Goal: Transaction & Acquisition: Purchase product/service

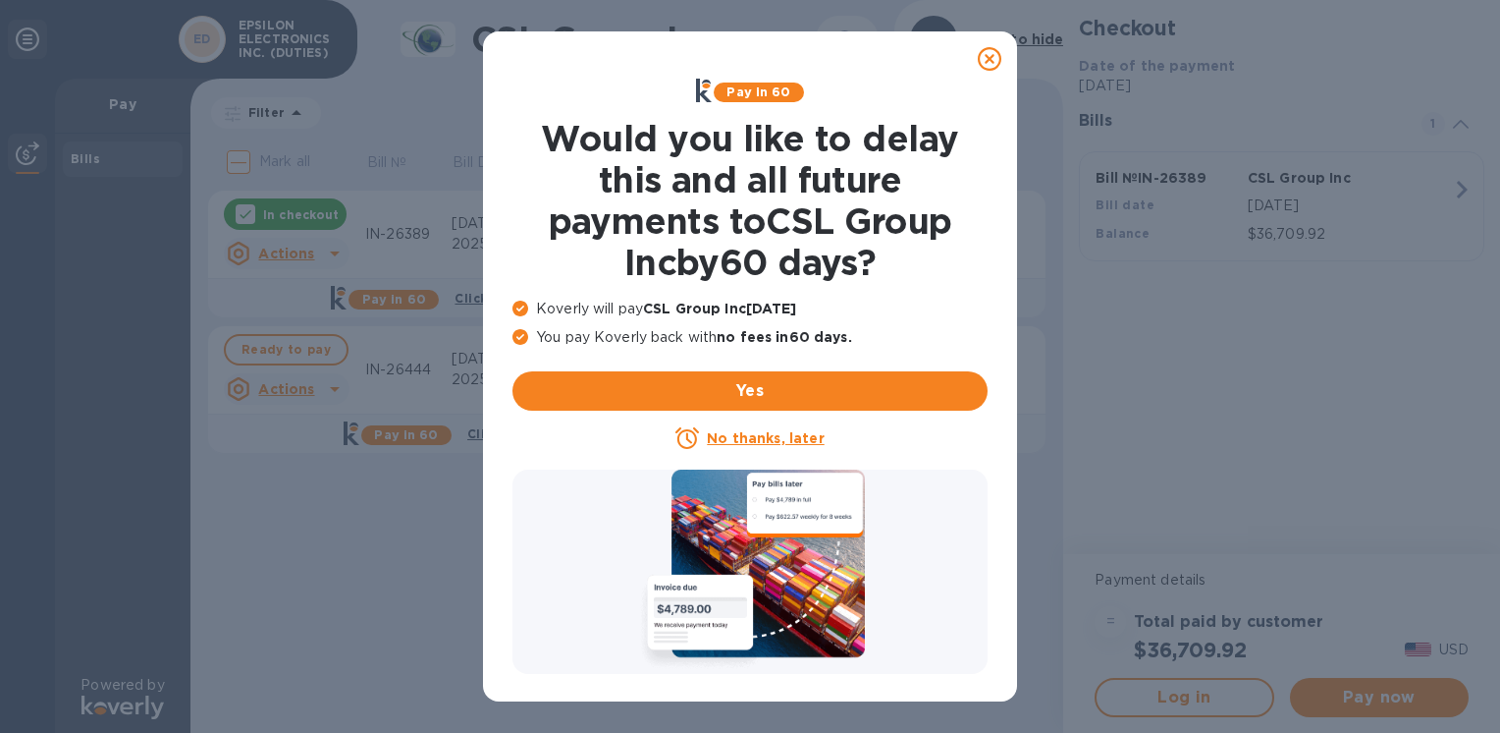
click at [986, 62] on icon at bounding box center [990, 59] width 24 height 24
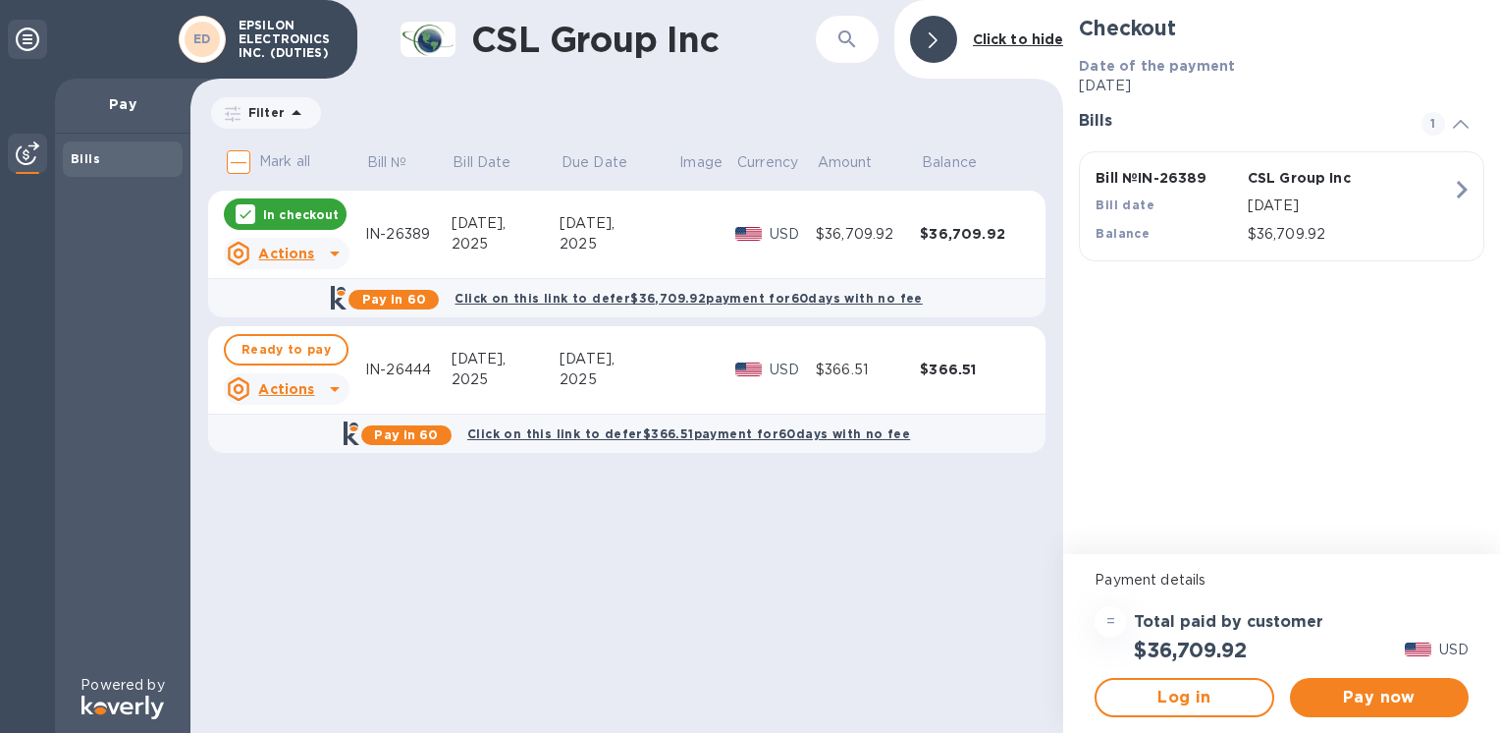
click at [285, 210] on p "In checkout" at bounding box center [301, 214] width 76 height 17
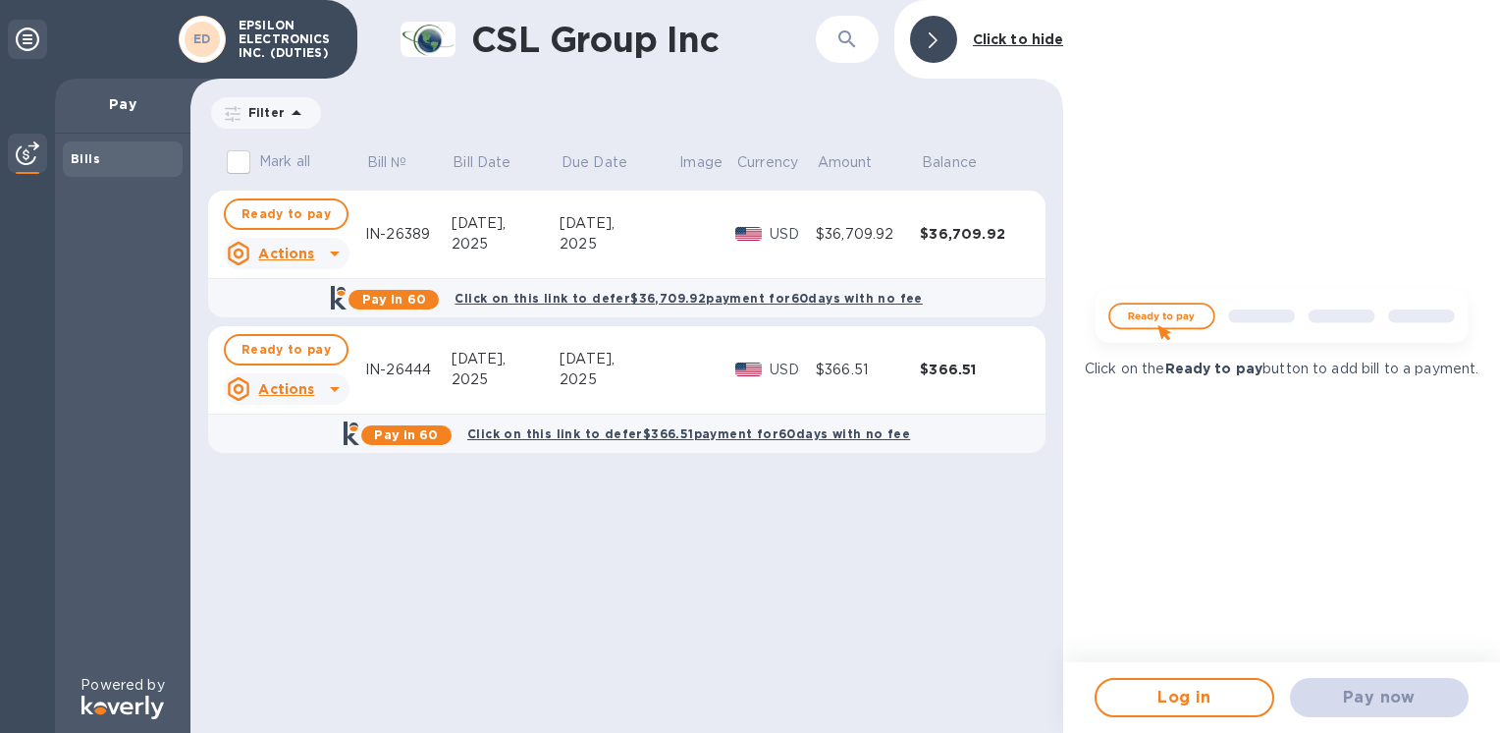
click at [285, 210] on span "Ready to pay" at bounding box center [286, 214] width 89 height 24
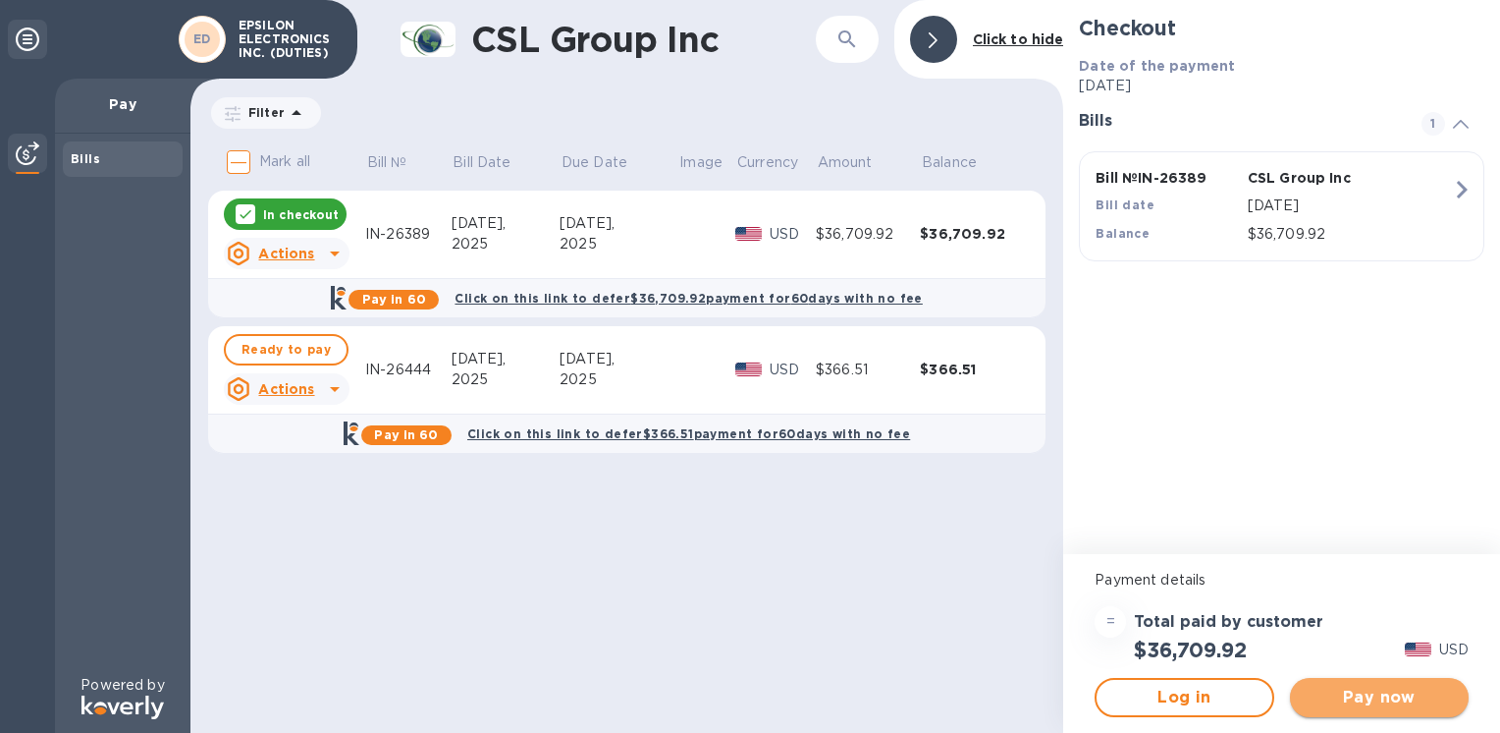
click at [1353, 698] on span "Pay now" at bounding box center [1379, 697] width 147 height 24
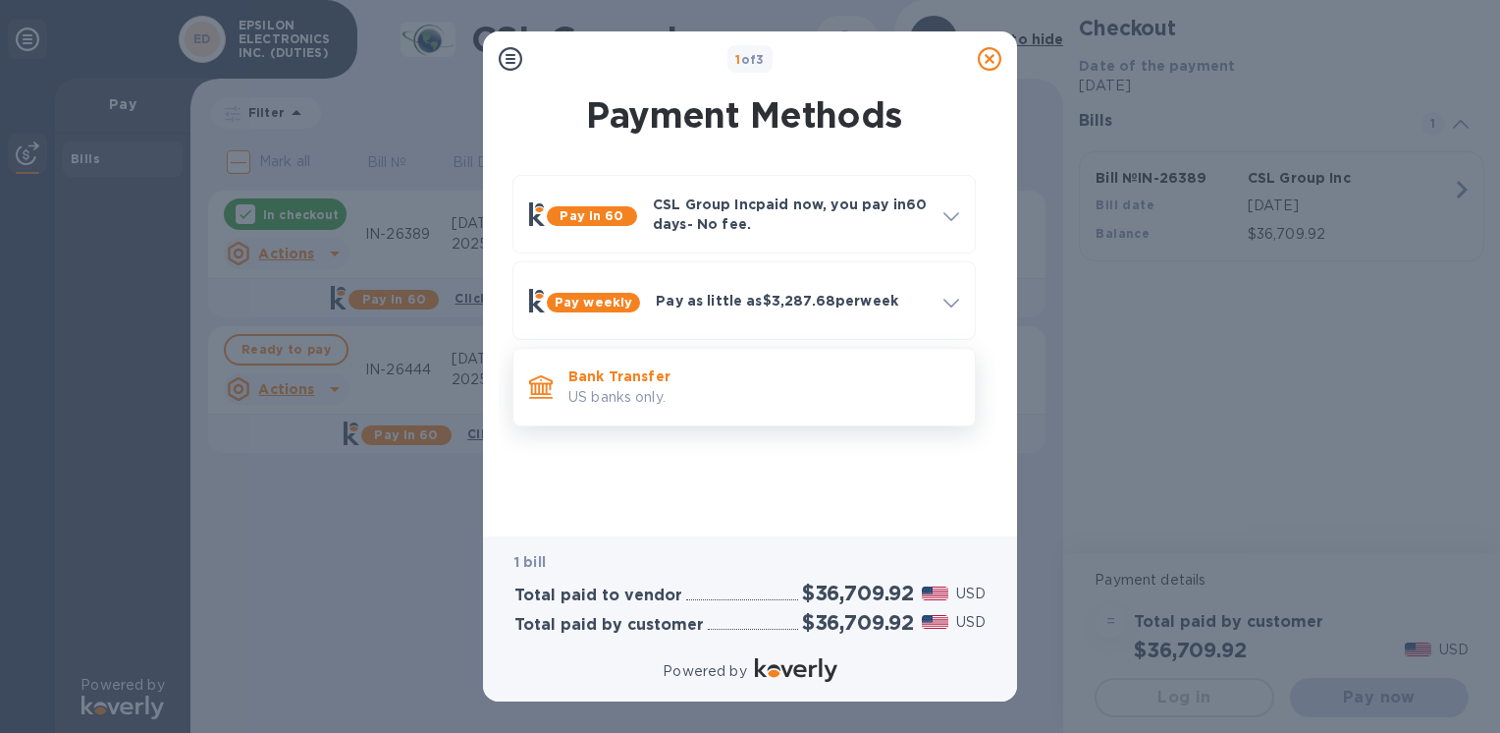
click at [636, 392] on p "US banks only." at bounding box center [764, 397] width 391 height 21
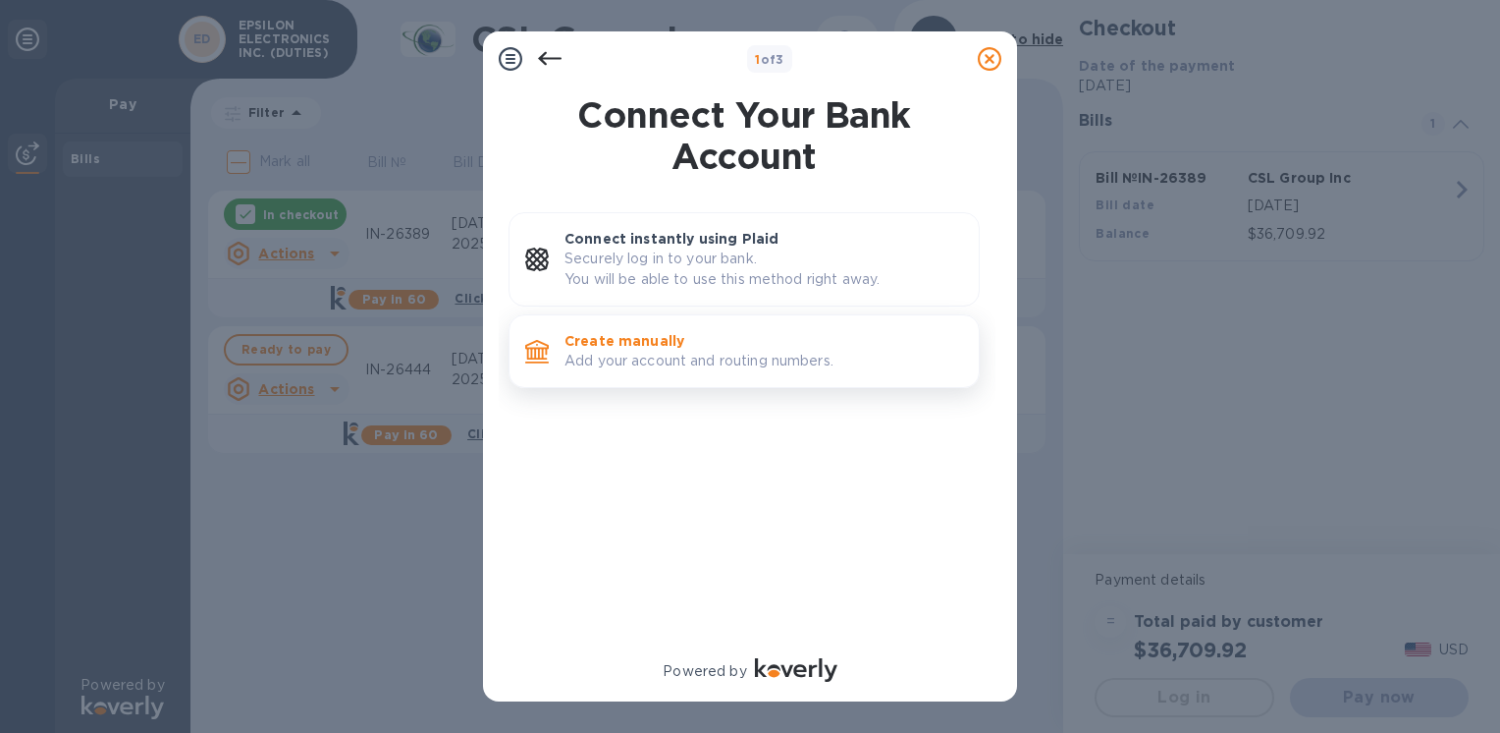
click at [617, 340] on p "Create manually" at bounding box center [764, 341] width 399 height 20
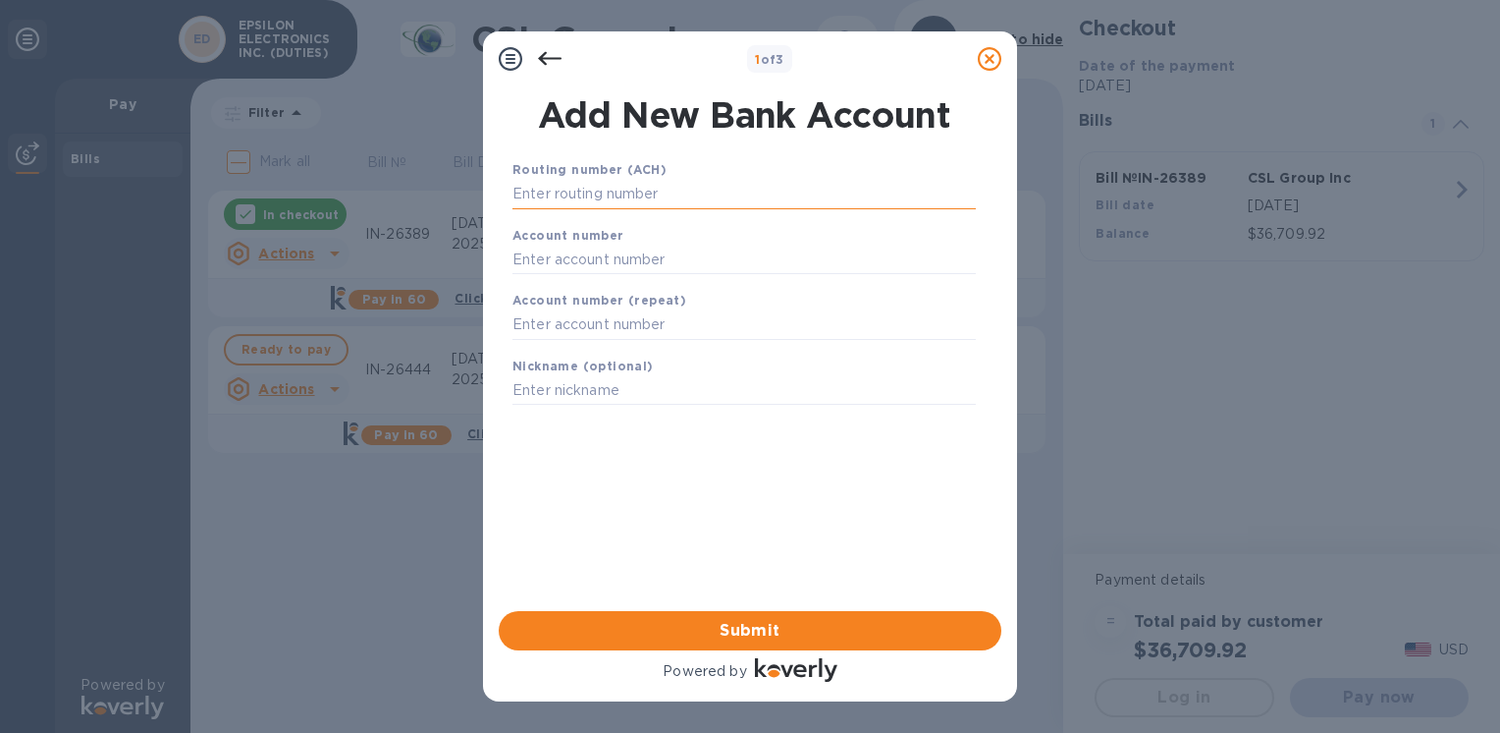
click at [624, 201] on input "text" at bounding box center [744, 194] width 463 height 29
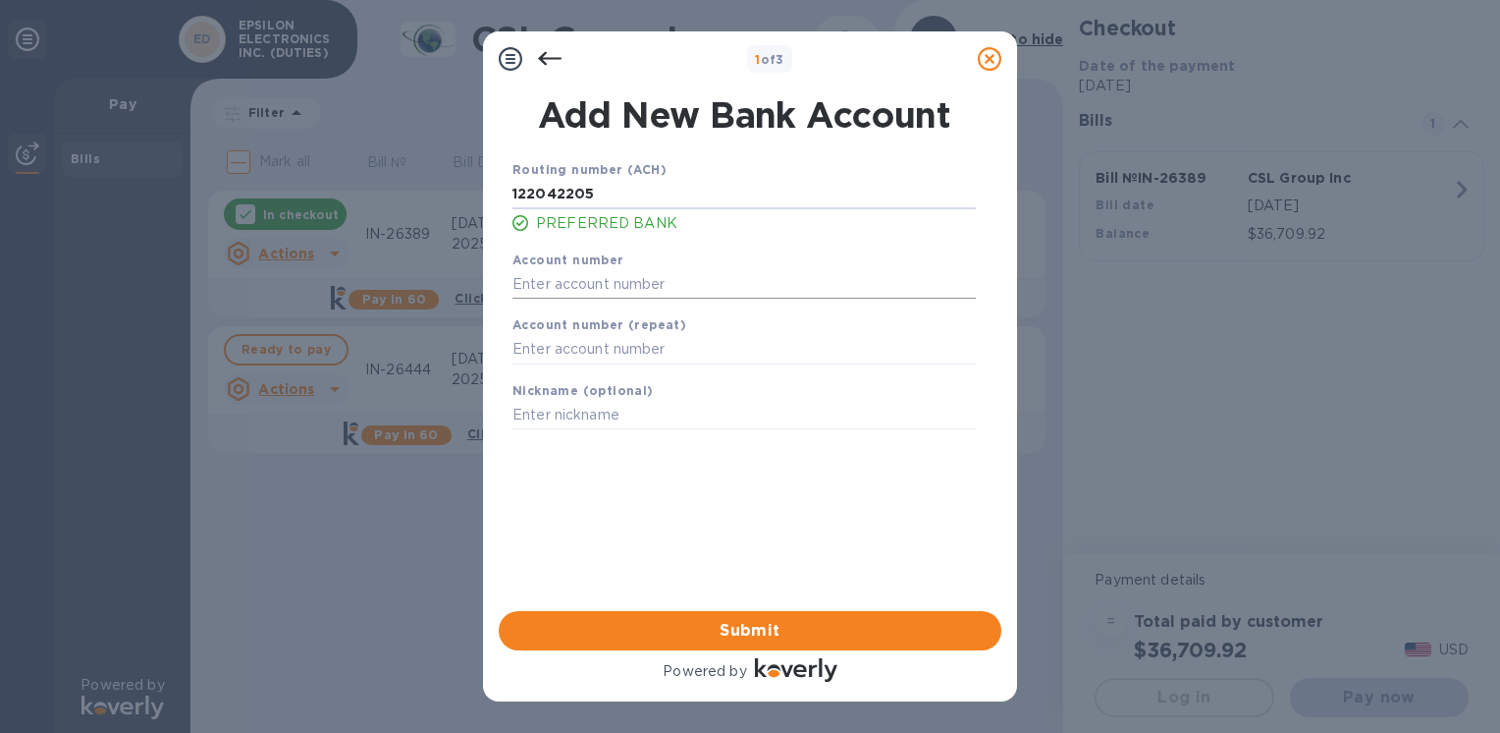
type input "122042205"
click at [587, 287] on input "text" at bounding box center [744, 283] width 463 height 29
type input "004633725"
click at [633, 351] on input "text" at bounding box center [744, 349] width 463 height 29
type input "004633725"
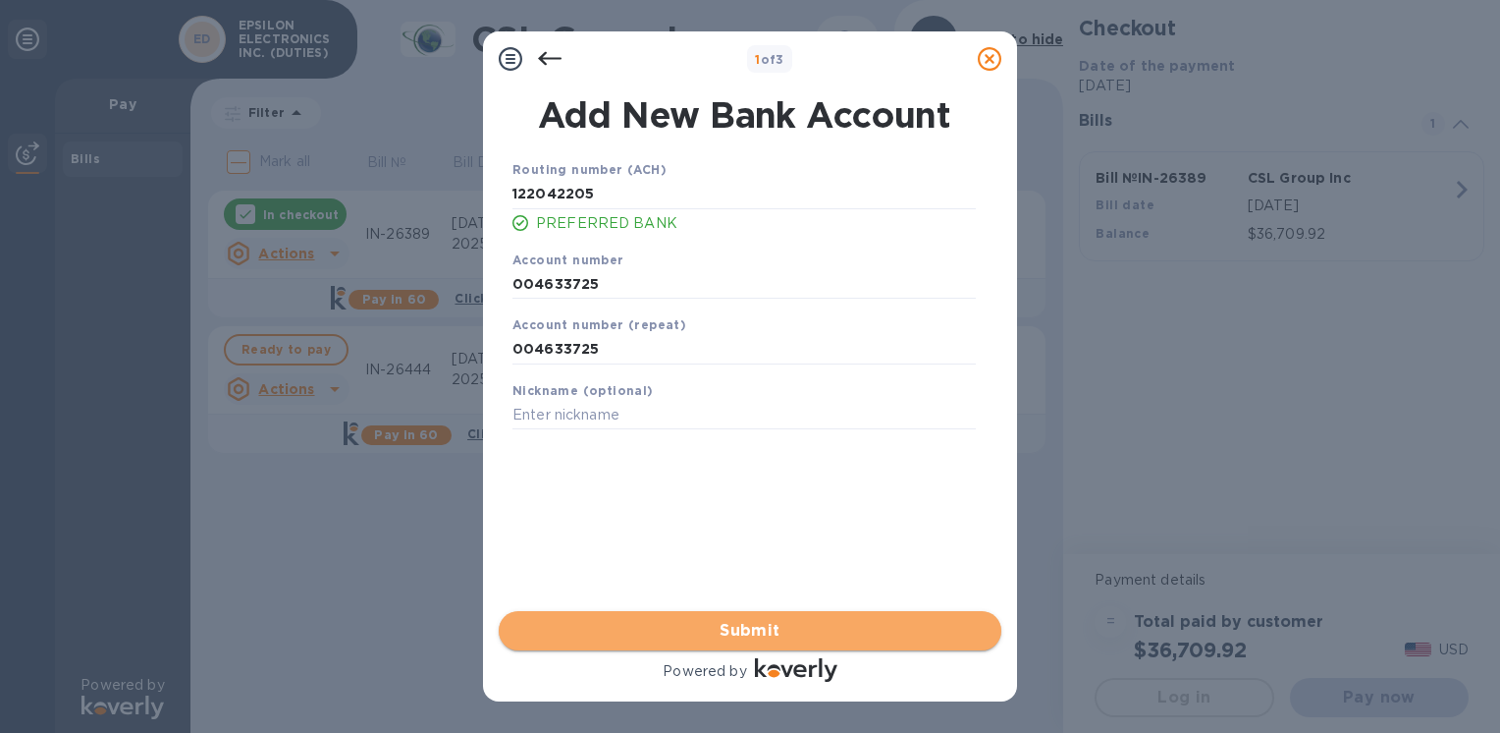
click at [661, 640] on span "Submit" at bounding box center [750, 631] width 471 height 24
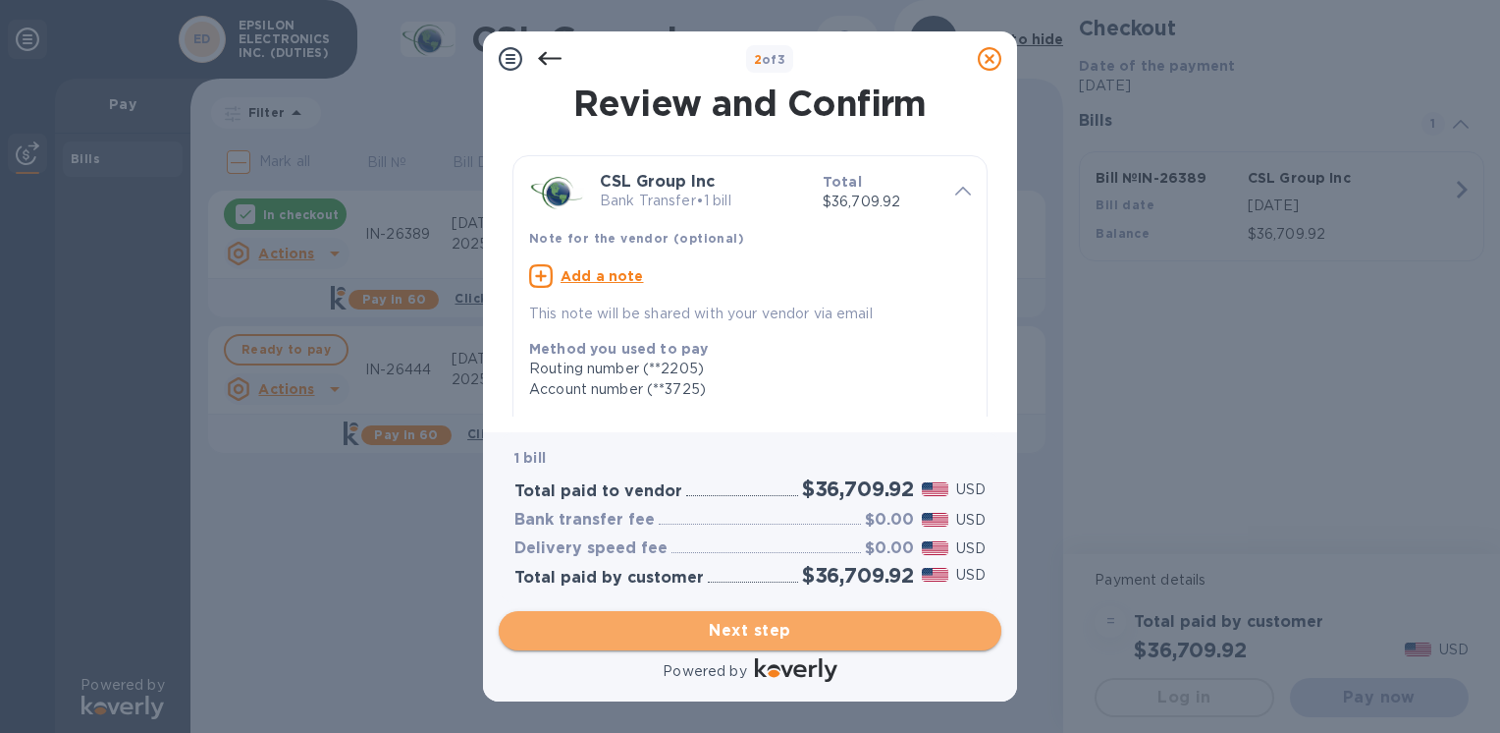
click at [717, 626] on span "Next step" at bounding box center [750, 631] width 471 height 24
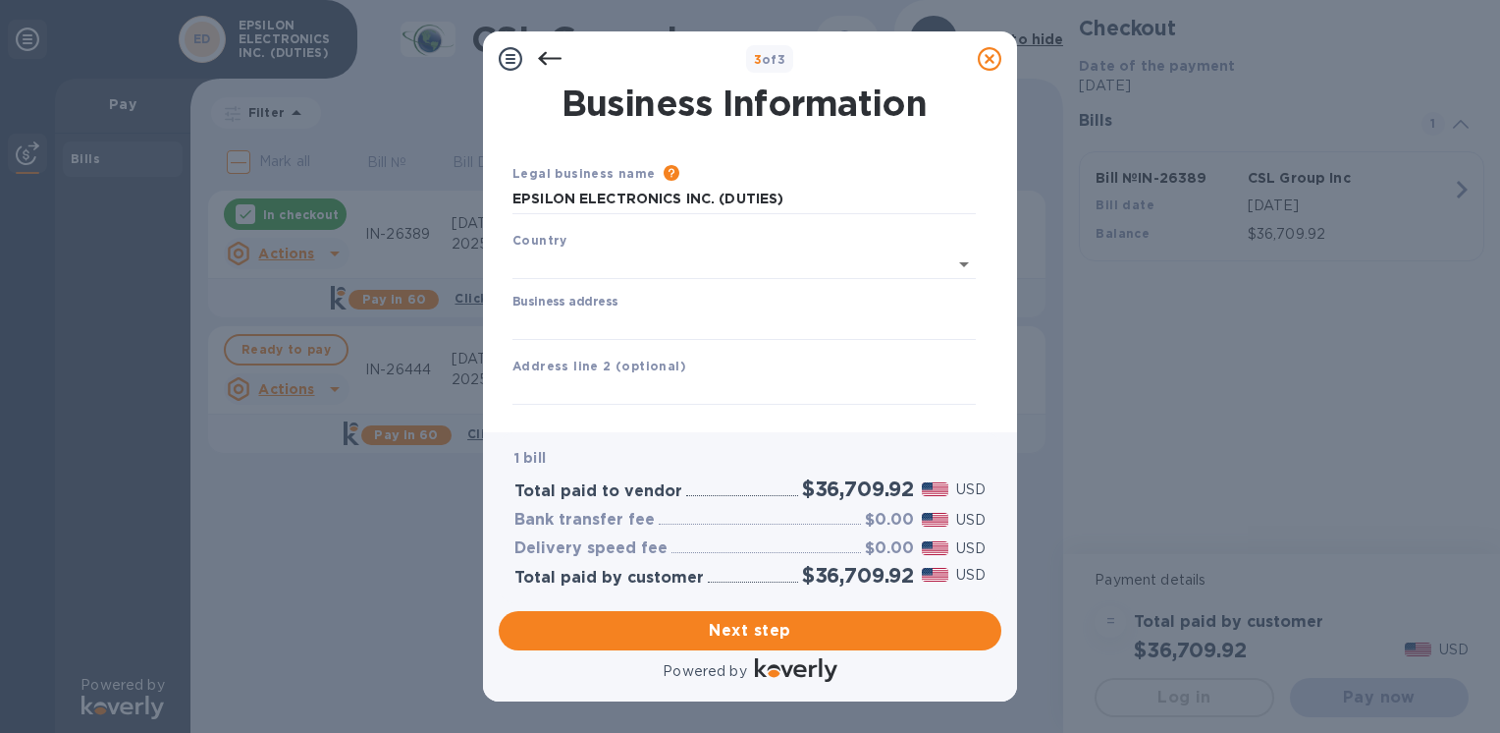
type input "[GEOGRAPHIC_DATA]"
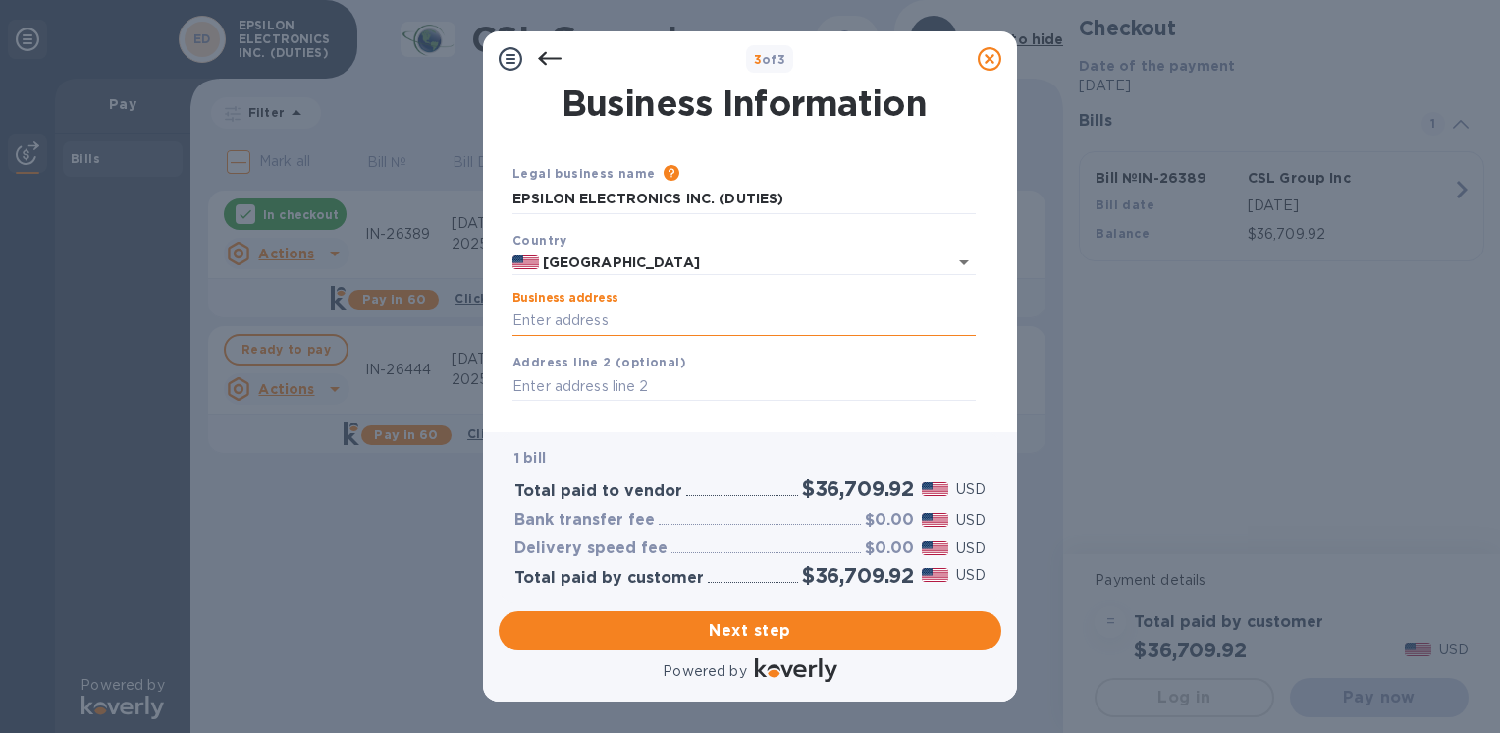
click at [618, 325] on input "Business address" at bounding box center [744, 320] width 463 height 29
type input "[STREET_ADDRESS]"
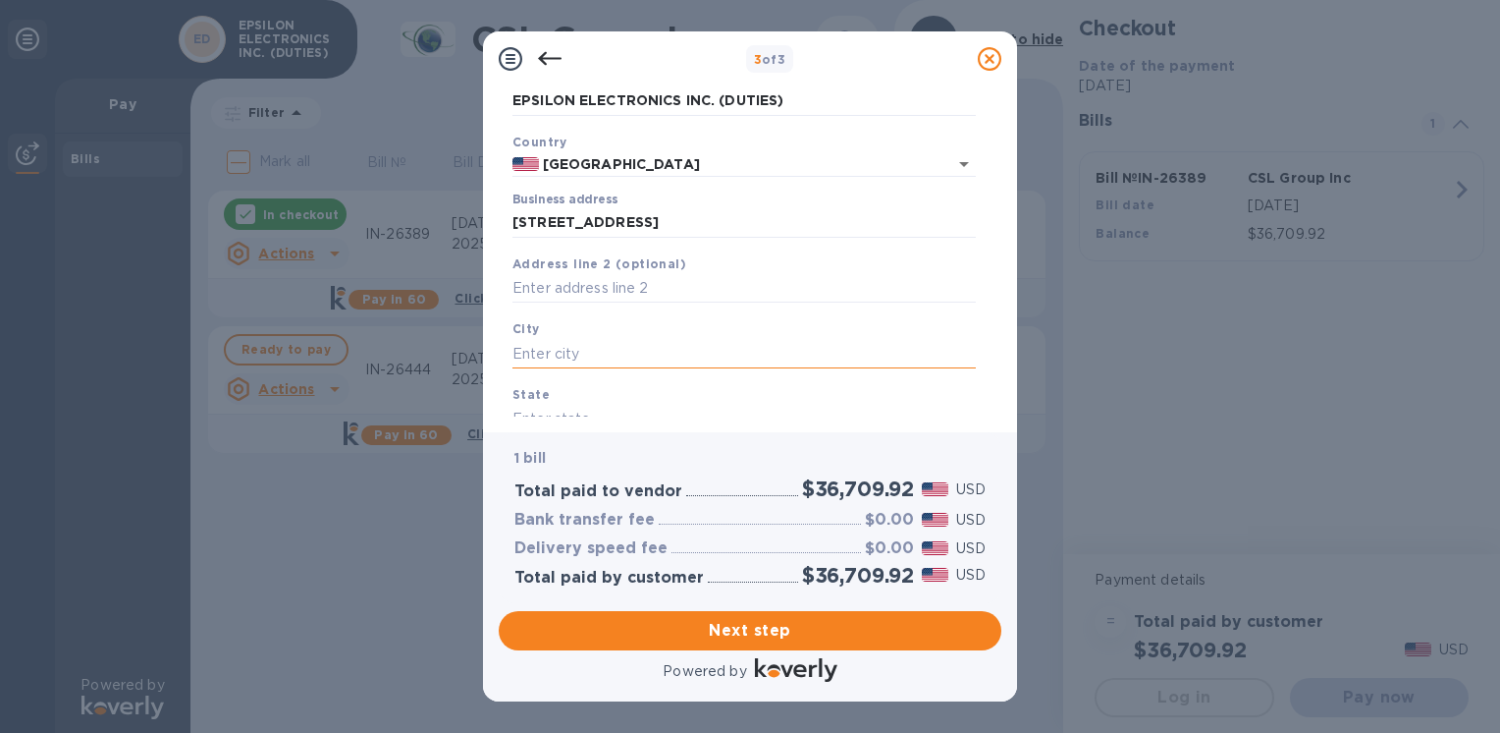
click at [594, 356] on input "text" at bounding box center [744, 353] width 463 height 29
click at [603, 355] on input "text" at bounding box center [744, 353] width 463 height 29
type input "m"
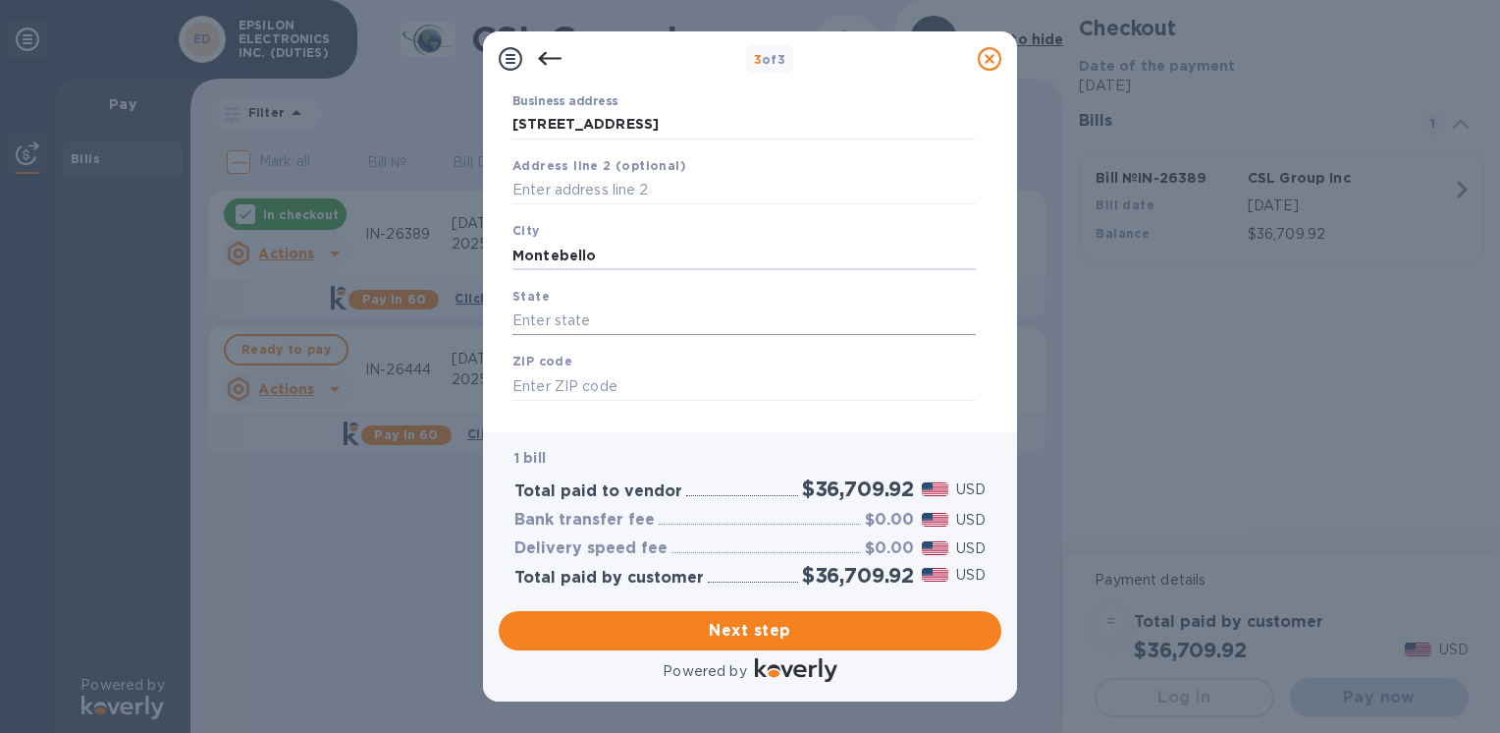
type input "Montebello"
click at [574, 320] on input "text" at bounding box center [744, 320] width 463 height 29
type input "CA"
click at [550, 390] on input "text" at bounding box center [744, 385] width 463 height 29
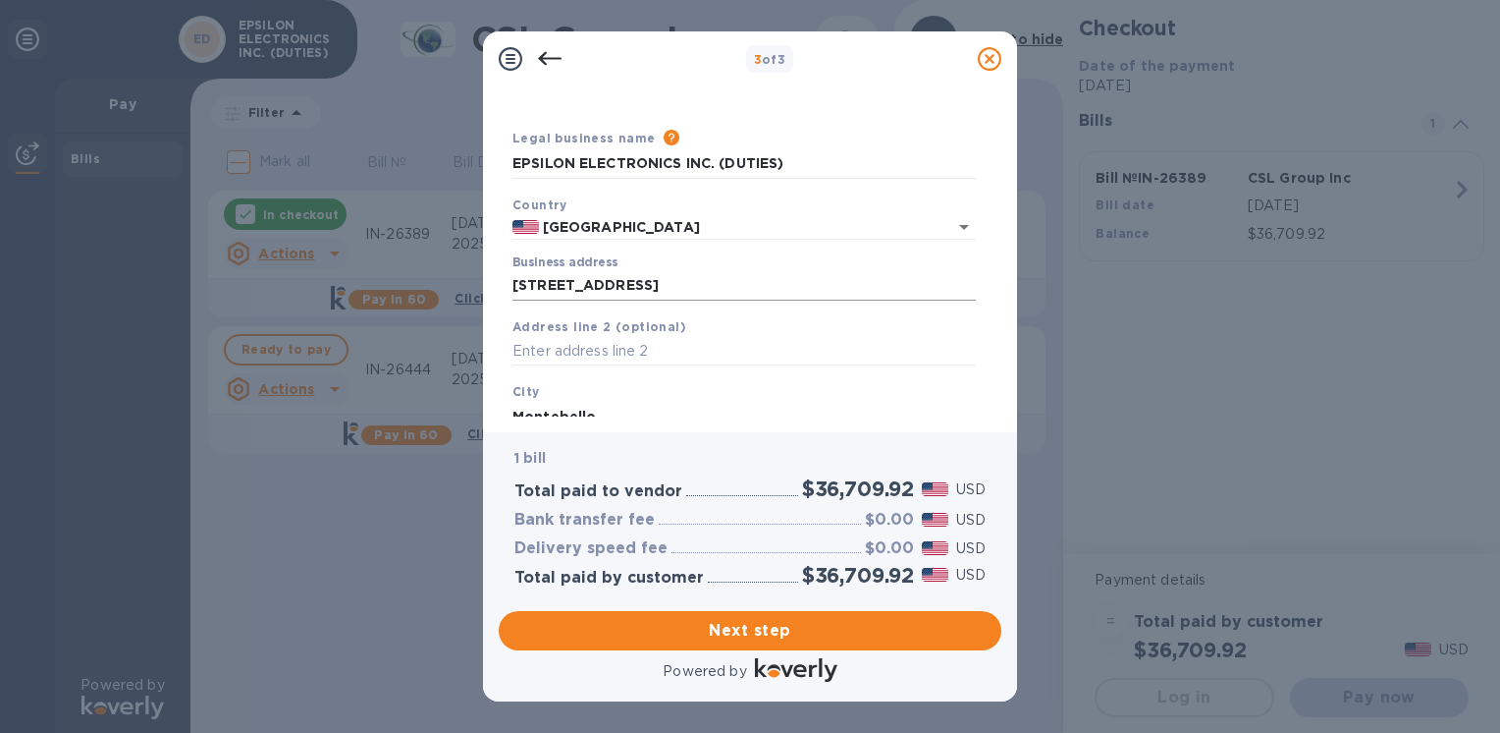
scroll to position [33, 0]
type input "90640"
click at [660, 279] on input "[STREET_ADDRESS]" at bounding box center [744, 287] width 463 height 29
drag, startPoint x: 667, startPoint y: 287, endPoint x: 488, endPoint y: 286, distance: 178.7
click at [489, 292] on div "Business Information Legal business name Please provide the legal name that app…" at bounding box center [750, 259] width 534 height 346
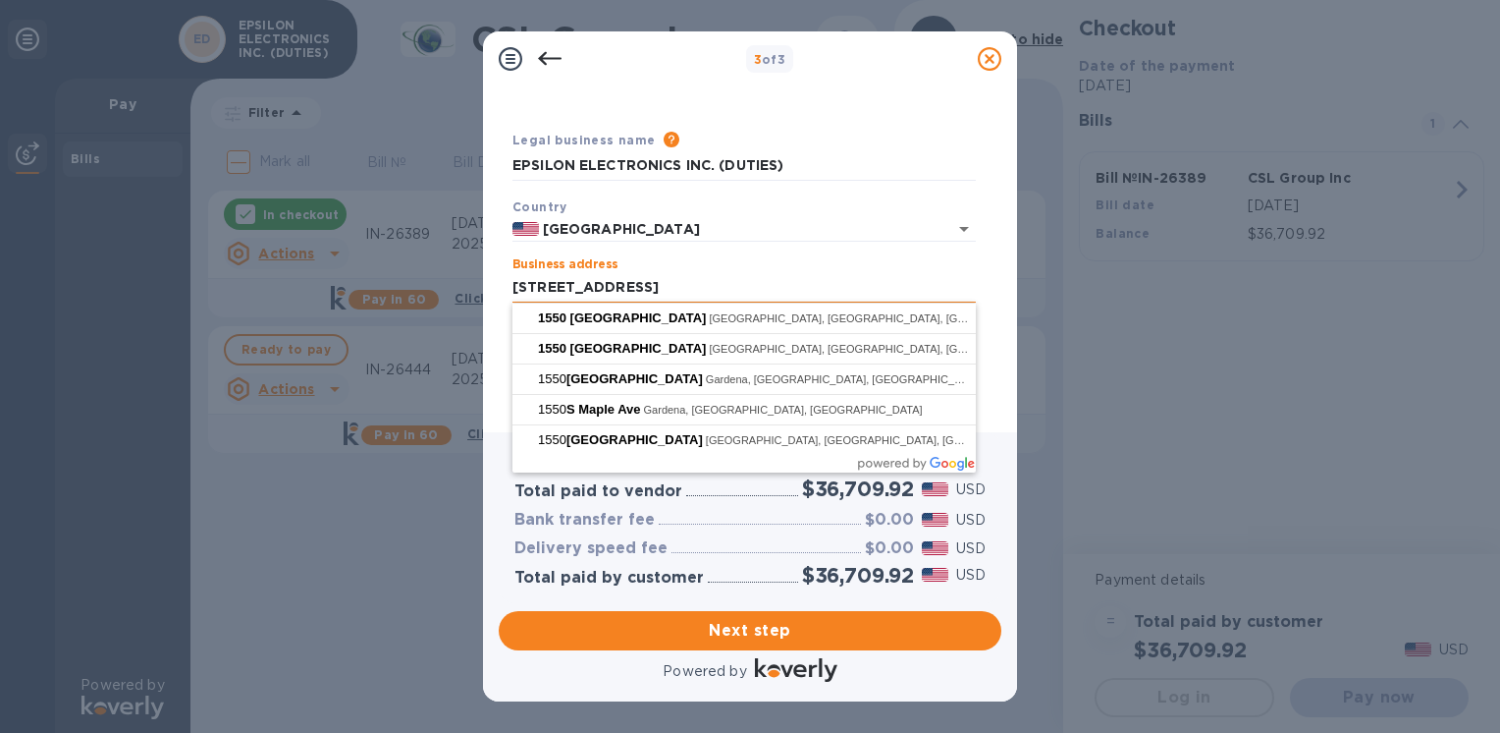
type input "[STREET_ADDRESS]"
click at [691, 219] on input "[GEOGRAPHIC_DATA]" at bounding box center [730, 229] width 382 height 25
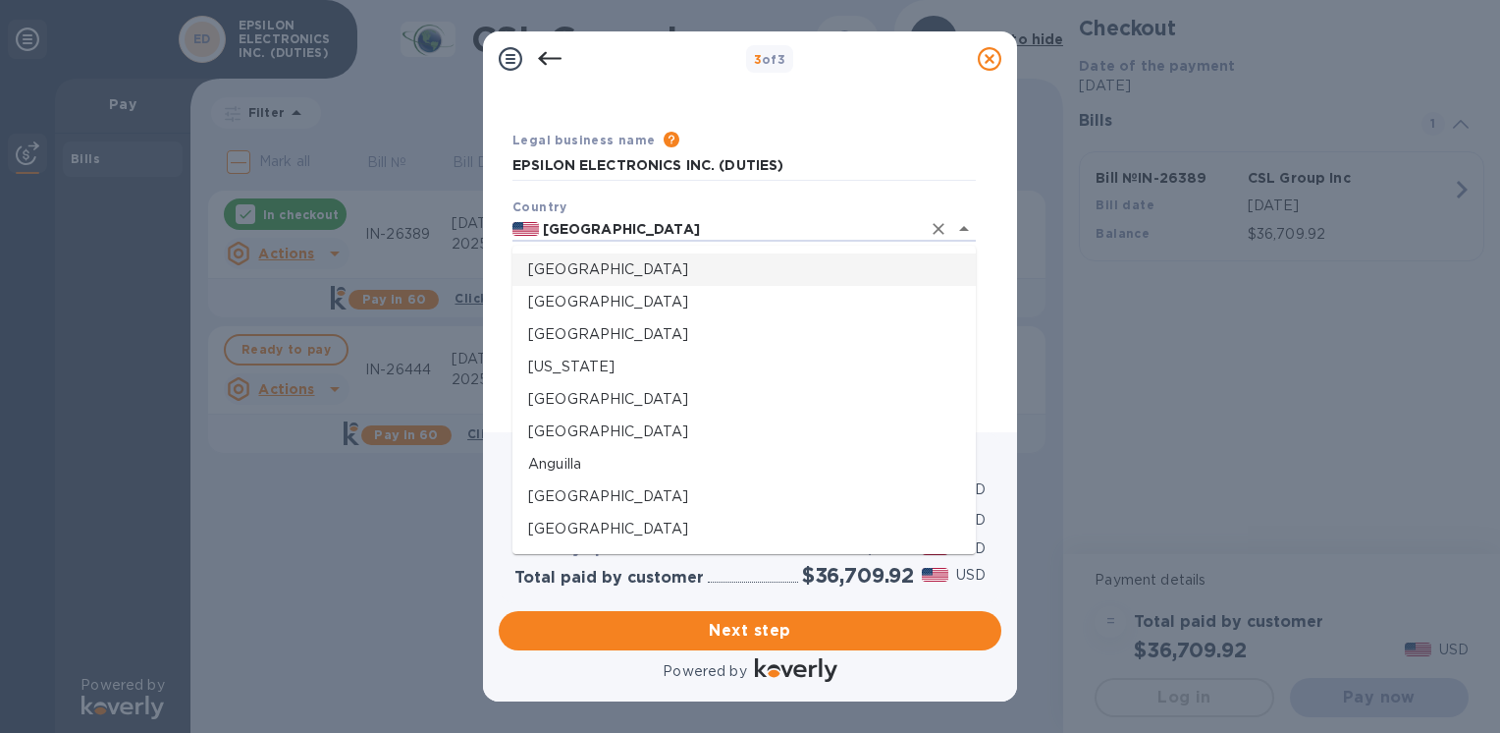
click at [549, 266] on p "[GEOGRAPHIC_DATA]" at bounding box center [744, 269] width 432 height 21
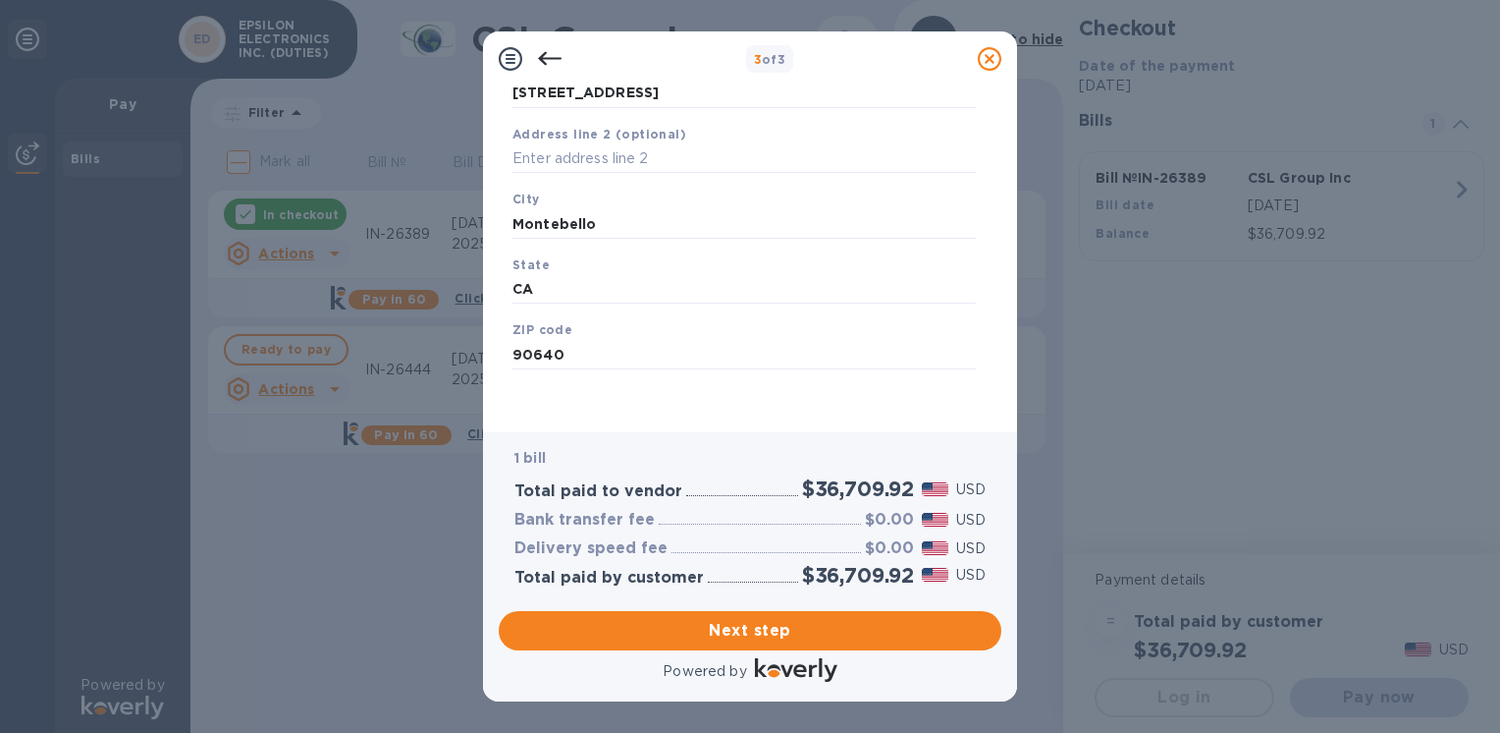
scroll to position [230, 0]
click at [755, 634] on span "Next step" at bounding box center [750, 631] width 471 height 24
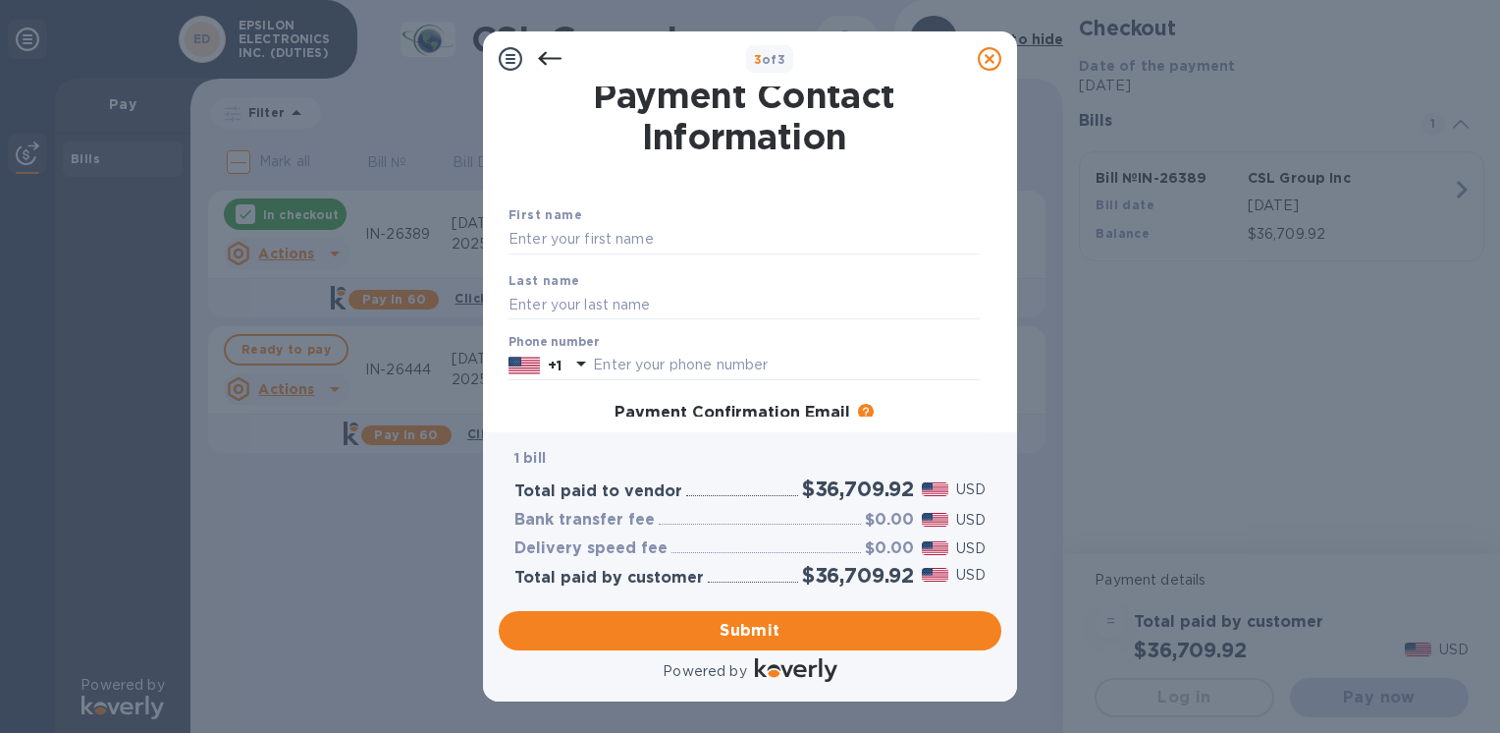
scroll to position [0, 0]
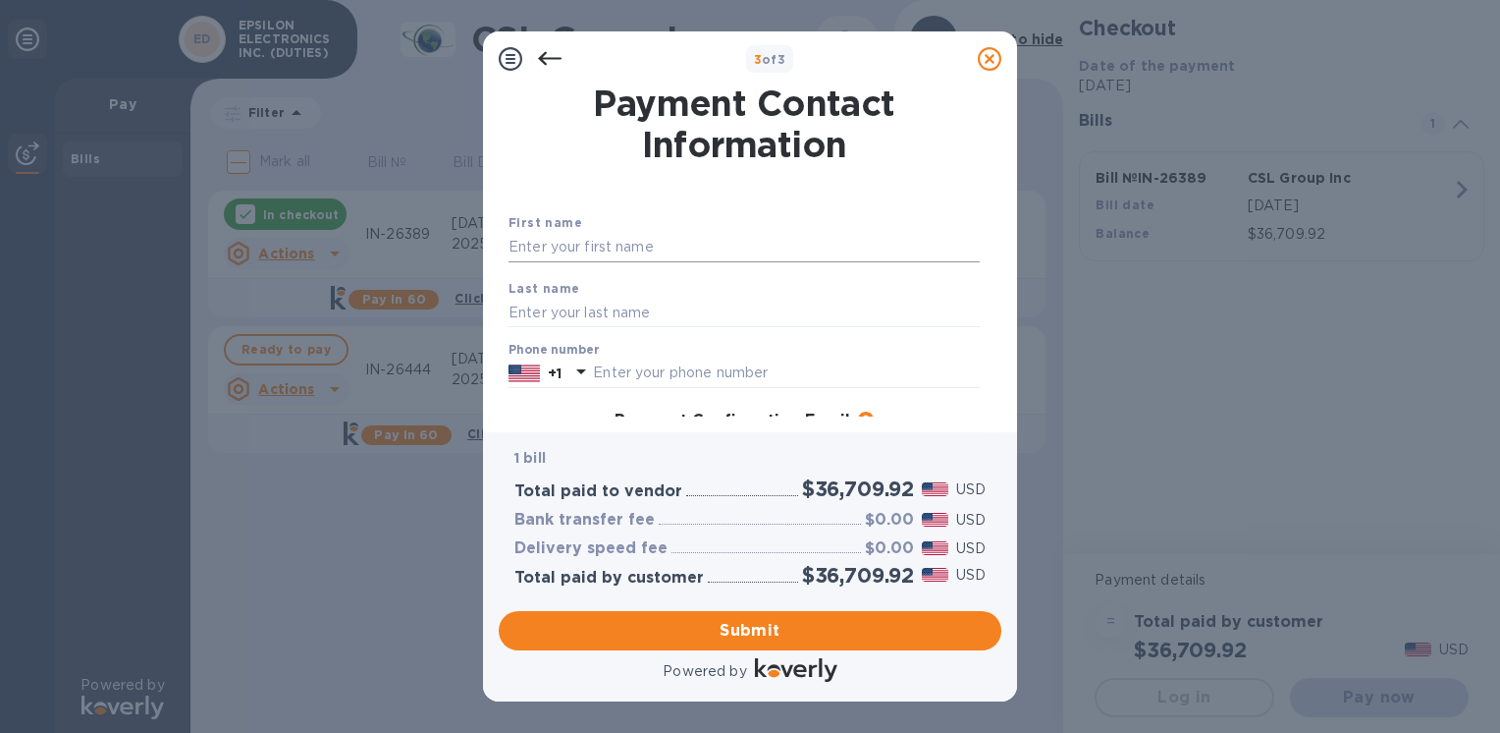
click at [568, 252] on input "text" at bounding box center [744, 247] width 471 height 29
type input "[PERSON_NAME]"
click at [534, 317] on input "text" at bounding box center [744, 312] width 471 height 29
type input "[PERSON_NAME]"
click at [888, 375] on input "text" at bounding box center [786, 372] width 387 height 29
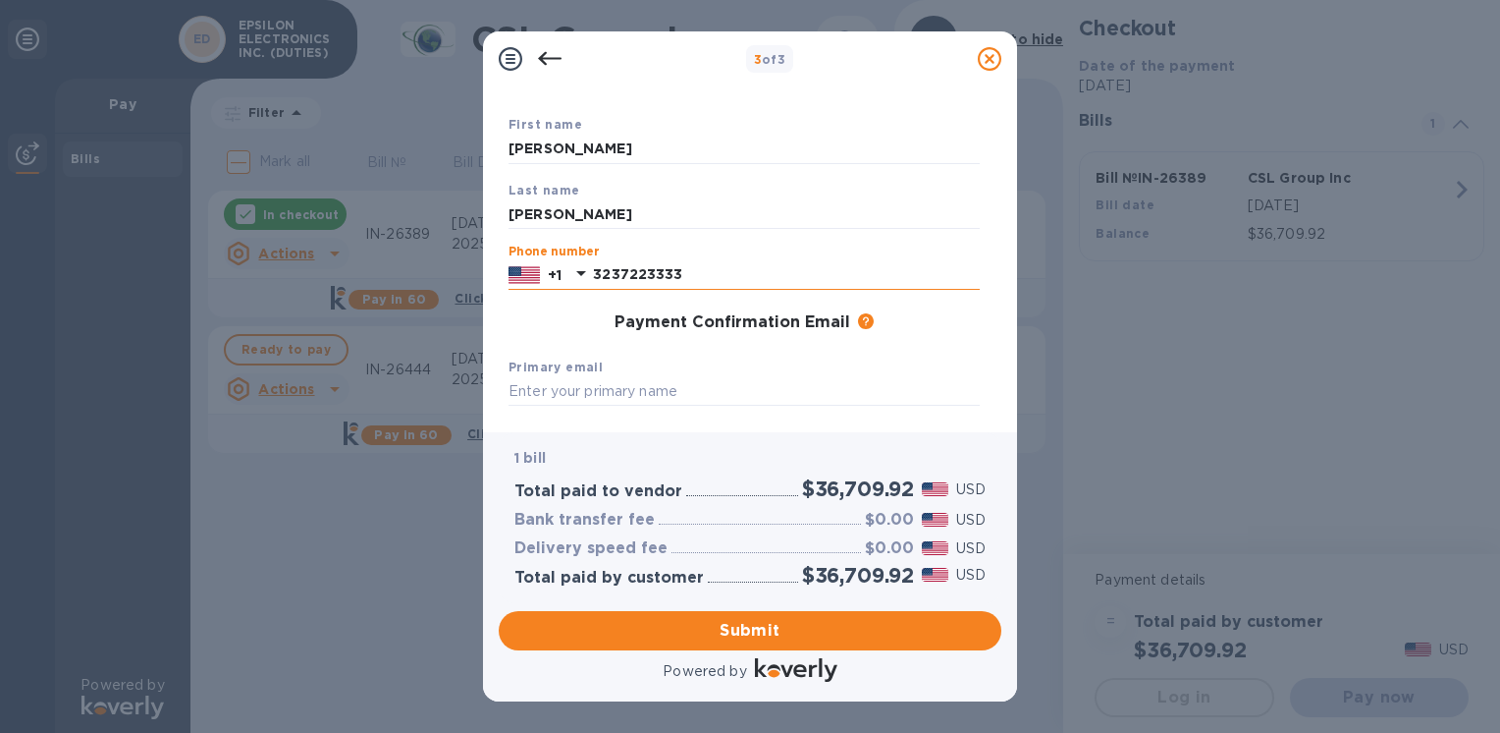
scroll to position [196, 0]
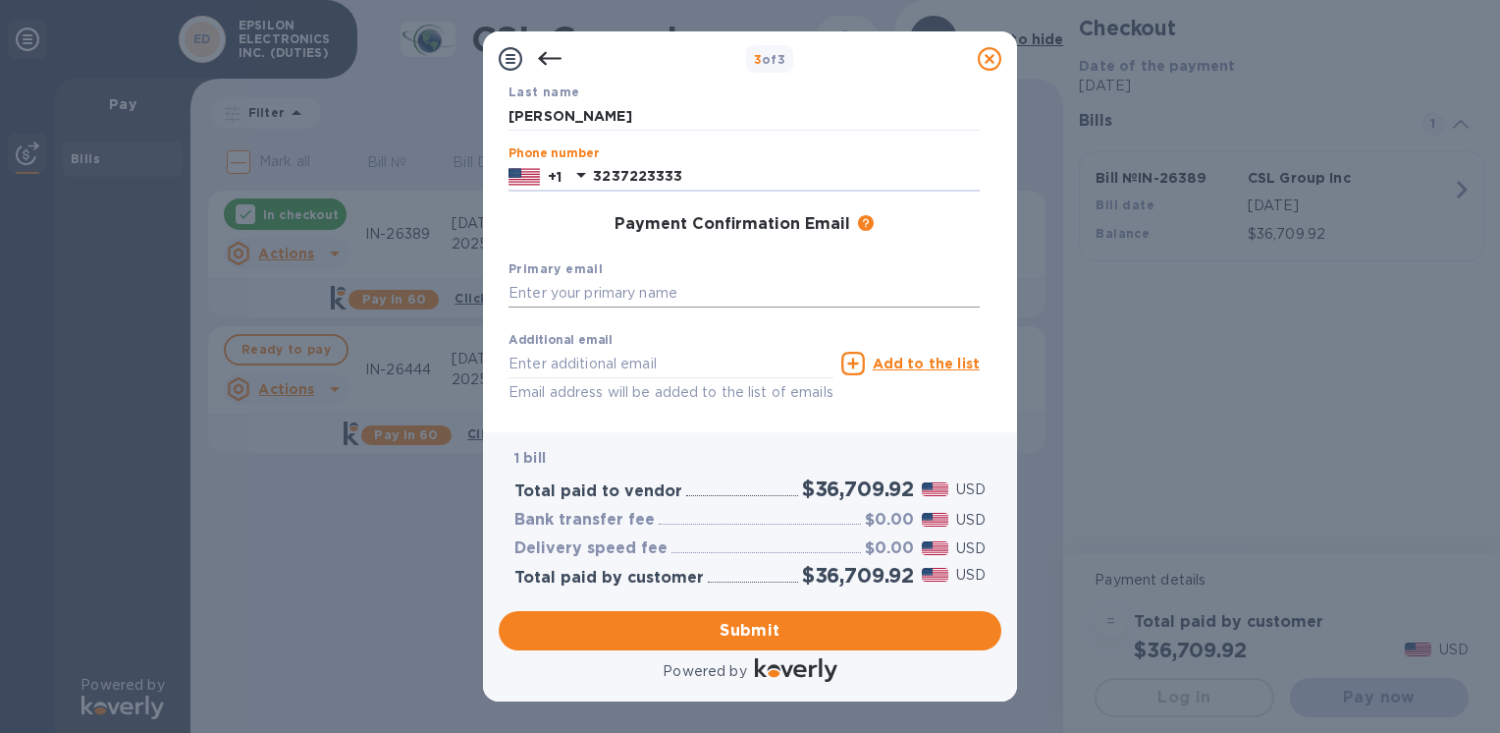
type input "3237223333"
click at [574, 300] on input "text" at bounding box center [744, 293] width 471 height 29
type input "[PERSON_NAME][EMAIL_ADDRESS][DOMAIN_NAME]"
click at [640, 263] on div "Primary email [PERSON_NAME][EMAIL_ADDRESS][DOMAIN_NAME]" at bounding box center [744, 283] width 487 height 66
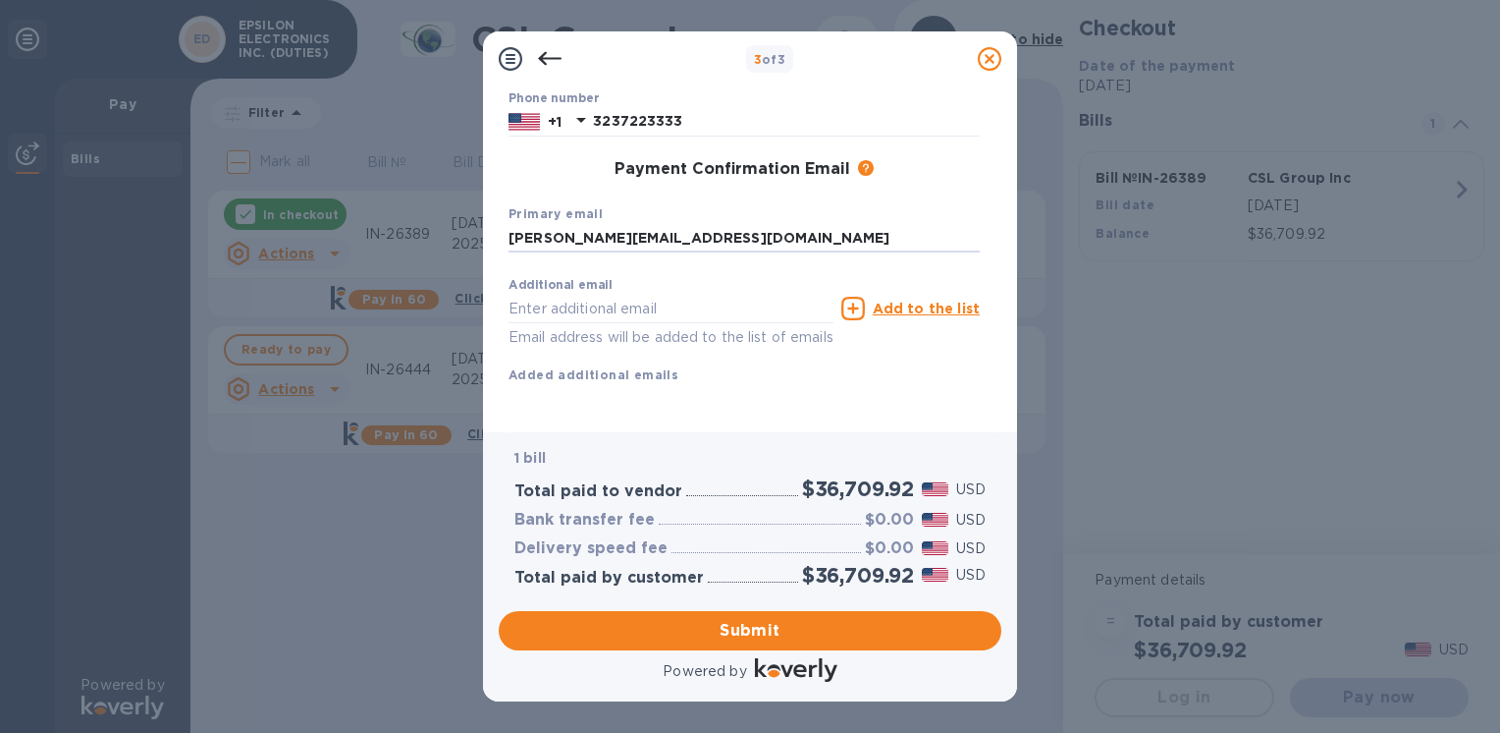
drag, startPoint x: 718, startPoint y: 214, endPoint x: 471, endPoint y: 218, distance: 246.5
click at [471, 218] on div "3 of 3 Payment Contact Information First name [PERSON_NAME] Last name [PERSON_N…" at bounding box center [750, 366] width 1500 height 733
click at [667, 628] on span "Submit" at bounding box center [750, 631] width 471 height 24
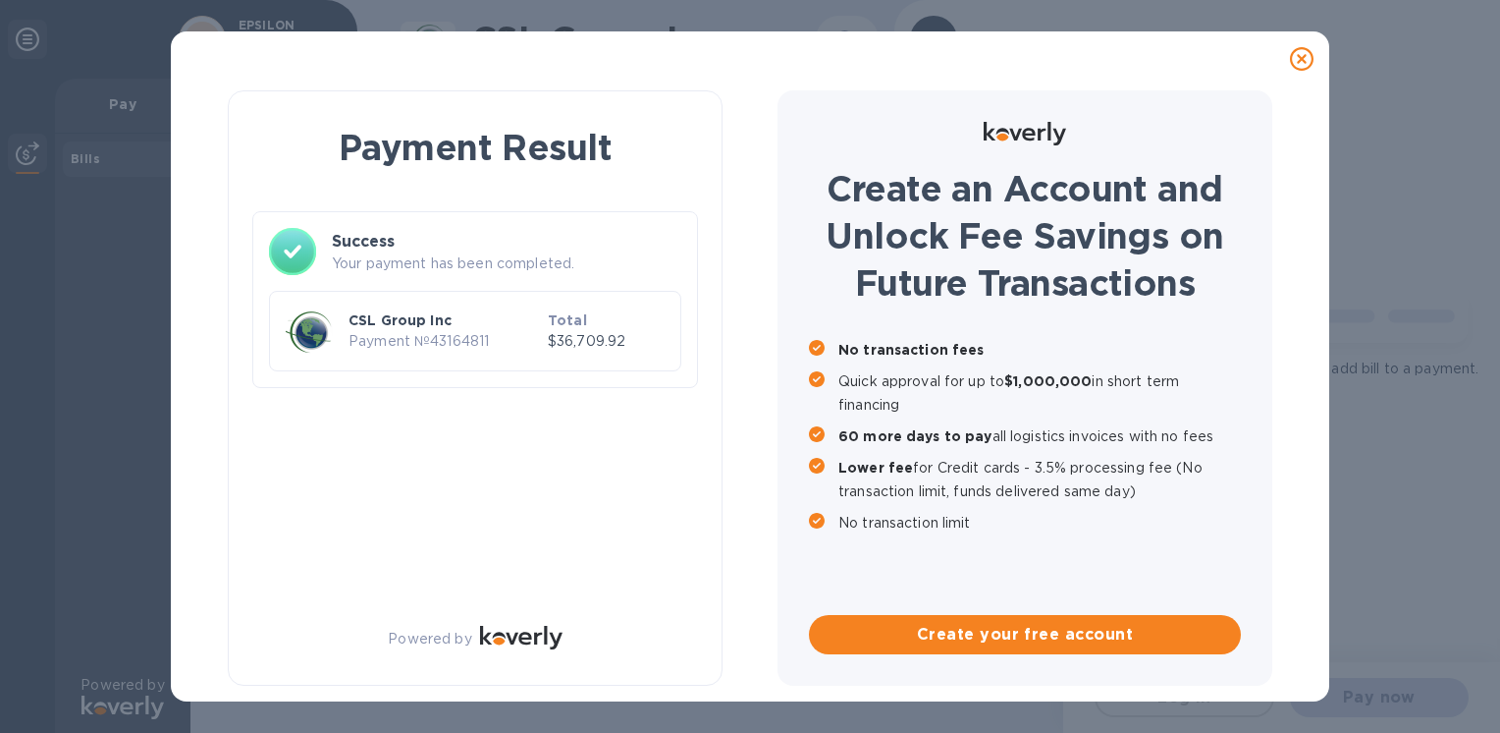
scroll to position [0, 0]
checkbox input "true"
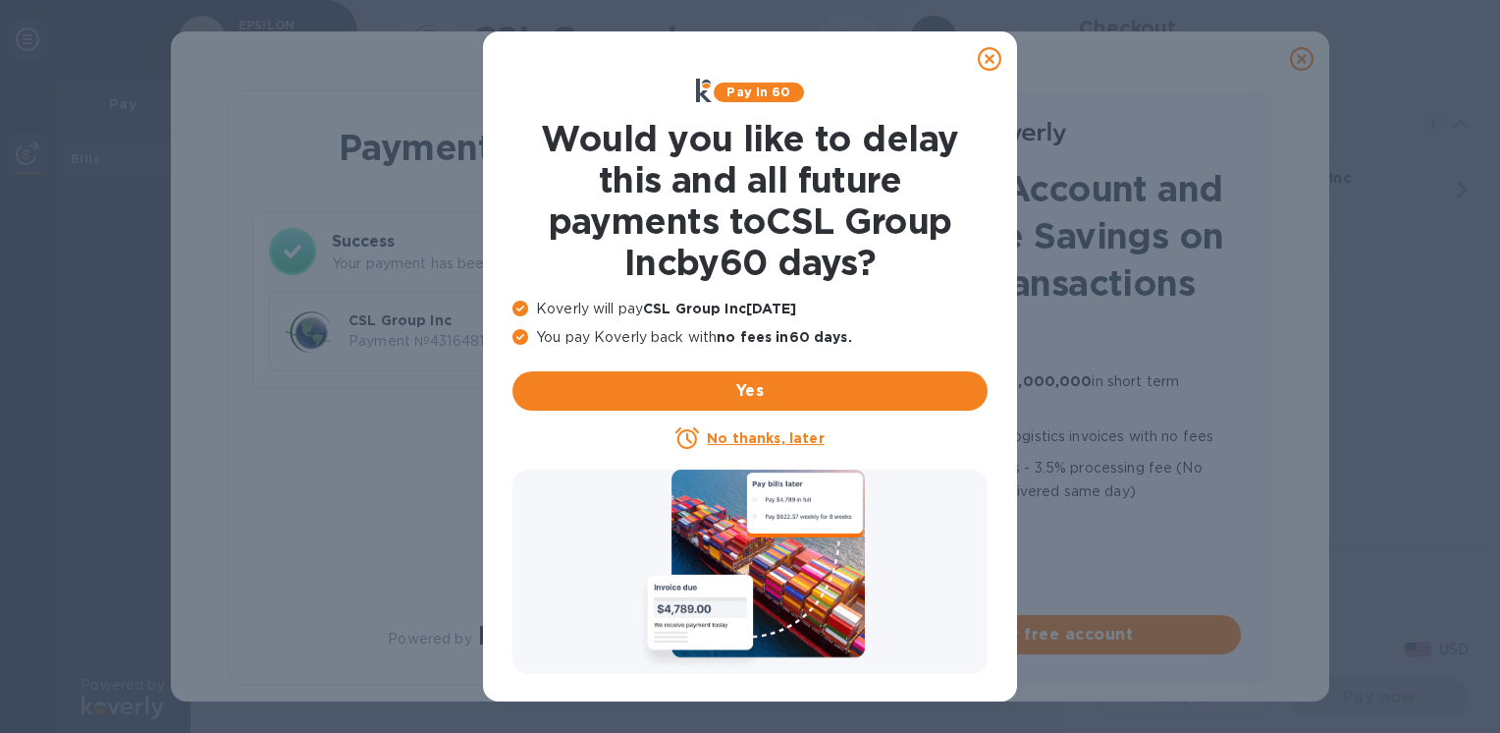
click at [990, 57] on icon at bounding box center [990, 59] width 24 height 24
